Goal: Navigation & Orientation: Find specific page/section

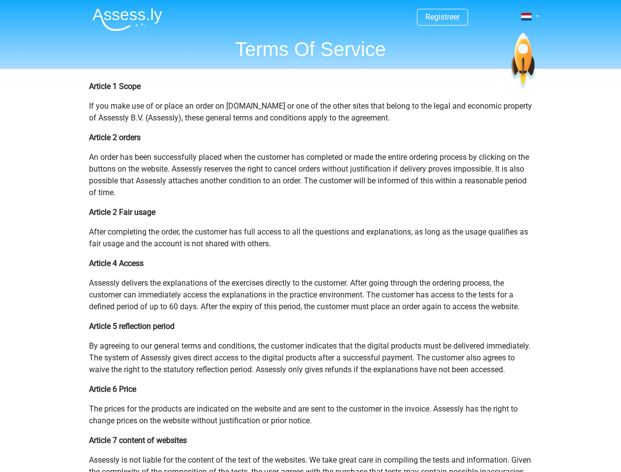
click at [527, 17] on span at bounding box center [527, 17] width 10 height 8
